Goal: Information Seeking & Learning: Learn about a topic

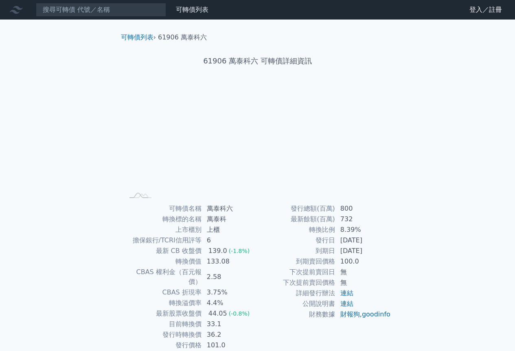
scroll to position [41, 0]
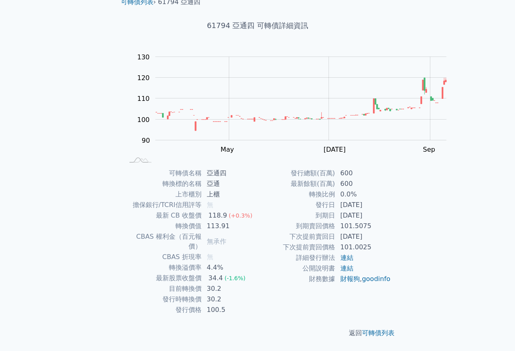
scroll to position [81, 0]
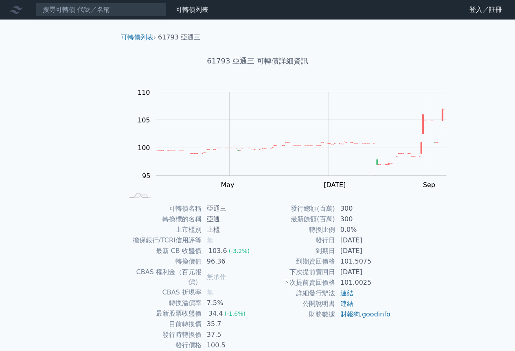
click at [0, 251] on div "可轉債列表 財務數據 可轉債列表 財務數據 登入／註冊 登入／註冊 可轉債列表 › 61793 亞通三 61793 亞通三 可轉債詳細資訊 Zoom Out …" at bounding box center [257, 193] width 515 height 386
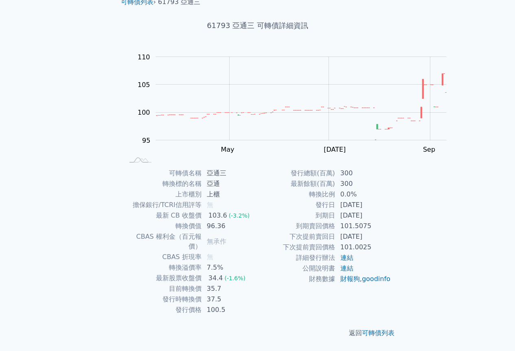
scroll to position [81, 0]
click at [486, 212] on div "可轉債列表 財務數據 可轉債列表 財務數據 登入／註冊 登入／註冊 可轉債列表 › 61793 亞通三 61793 亞通三 可轉債詳細資訊 Zoom Out …" at bounding box center [257, 158] width 515 height 386
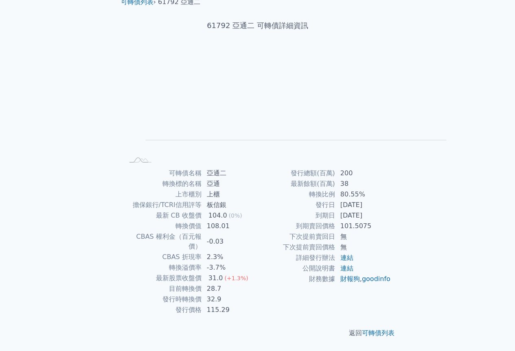
scroll to position [81, 0]
